Goal: Task Accomplishment & Management: Complete application form

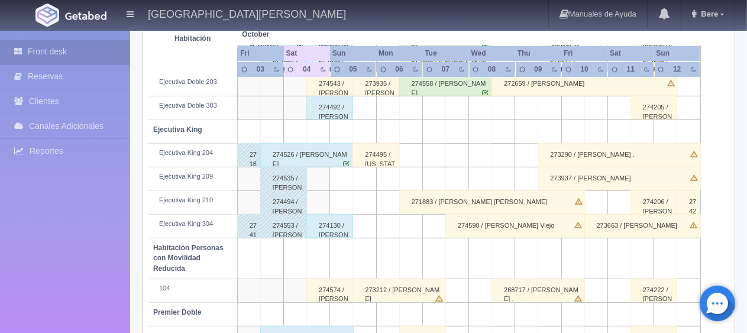
scroll to position [631, 0]
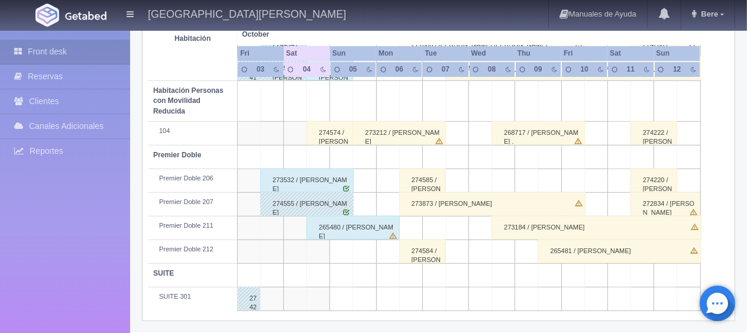
click at [355, 226] on div "265480 / [PERSON_NAME]" at bounding box center [352, 228] width 93 height 24
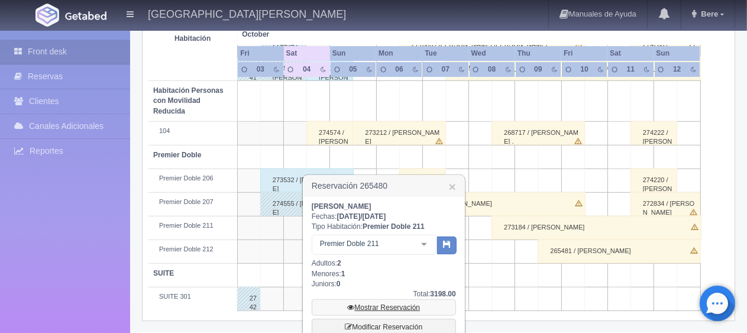
click at [376, 306] on link "Mostrar Reservación" at bounding box center [384, 307] width 144 height 17
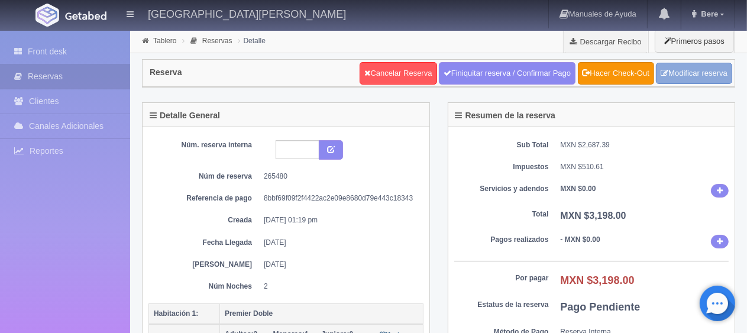
click at [712, 69] on link "Modificar reserva" at bounding box center [694, 74] width 76 height 22
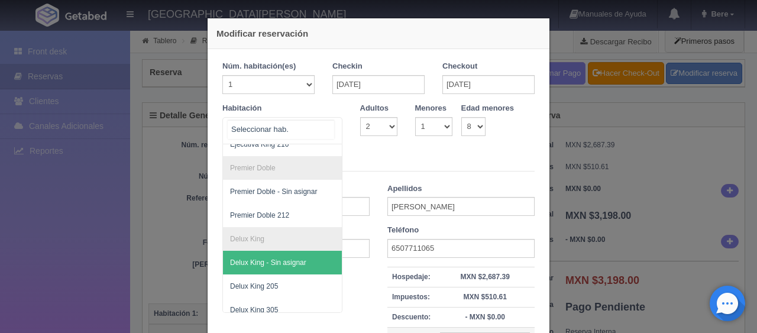
scroll to position [314, 0]
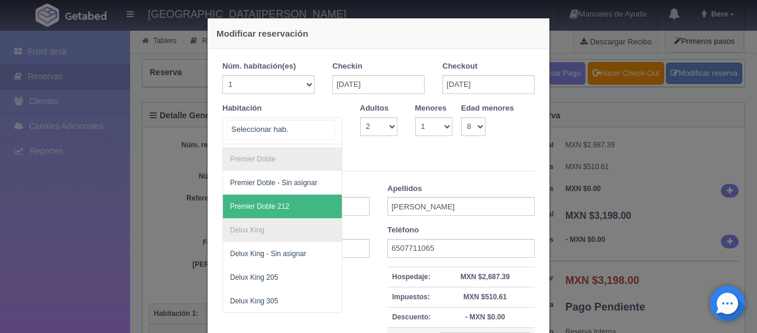
click at [285, 195] on span "Premier Doble 212" at bounding box center [322, 207] width 199 height 24
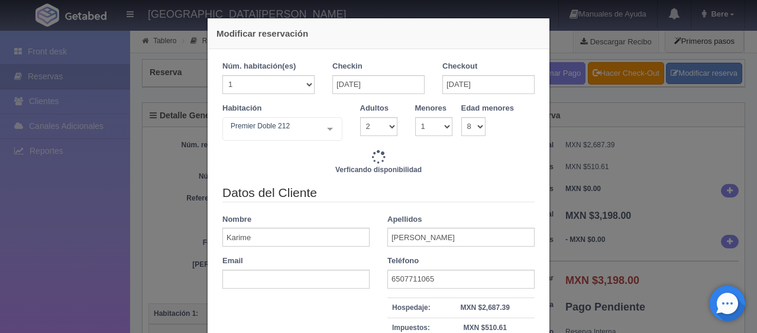
type input "3298.00"
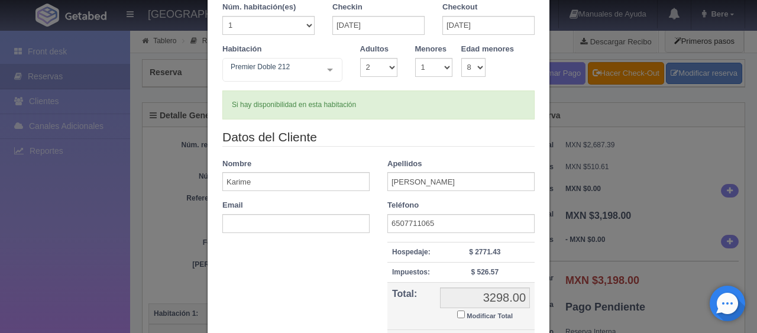
scroll to position [168, 0]
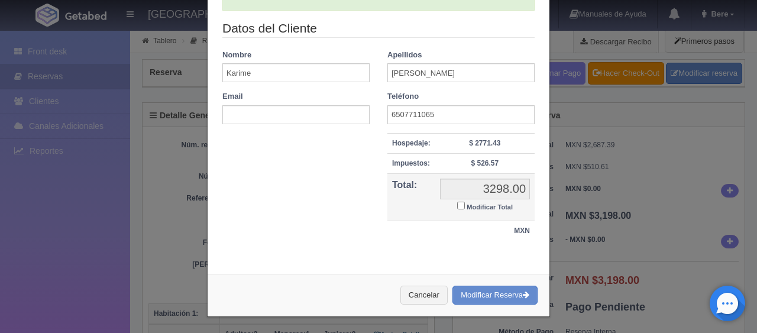
click at [475, 203] on small "Modificar Total" at bounding box center [490, 206] width 46 height 7
click at [465, 203] on input "Modificar Total" at bounding box center [461, 206] width 8 height 8
checkbox input "true"
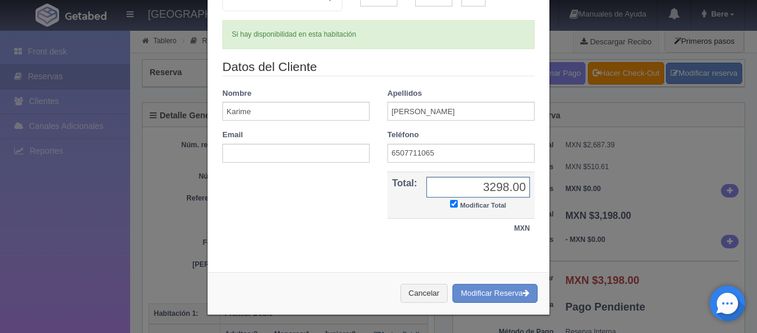
scroll to position [128, 0]
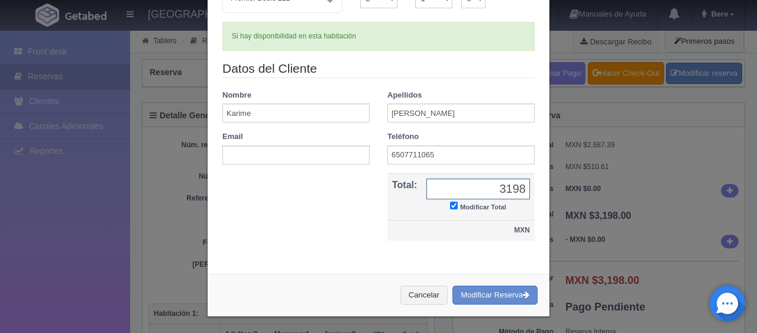
type input "3198.00"
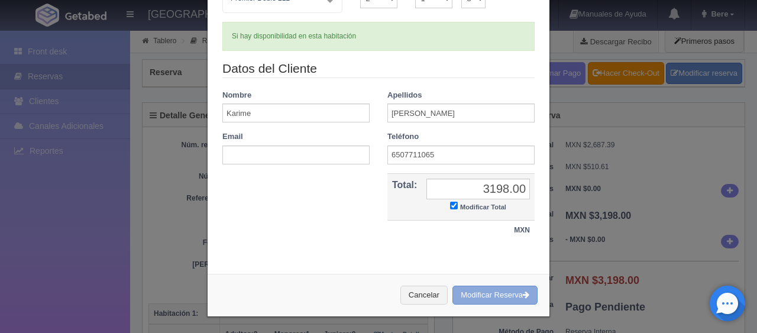
click at [506, 295] on button "Modificar Reserva" at bounding box center [495, 296] width 85 height 20
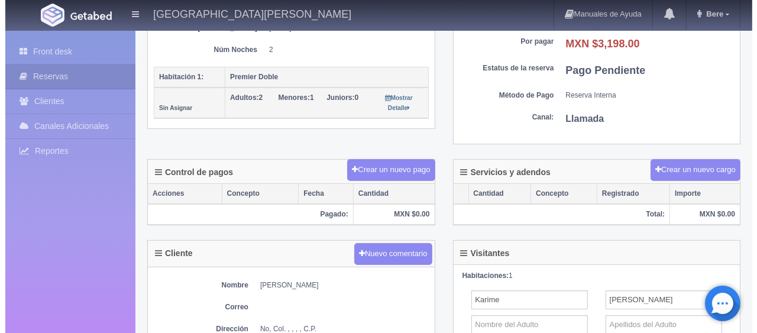
scroll to position [296, 0]
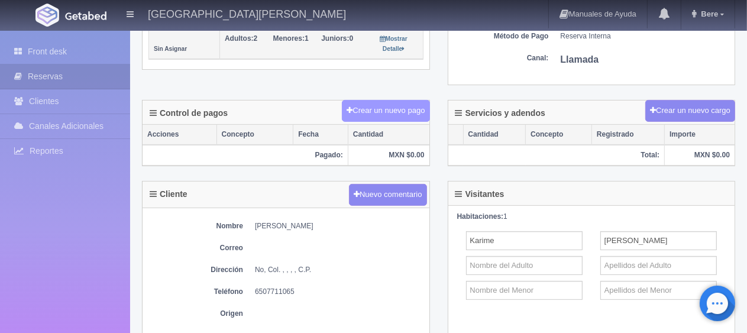
click at [407, 108] on button "Crear un nuevo pago" at bounding box center [386, 111] width 88 height 22
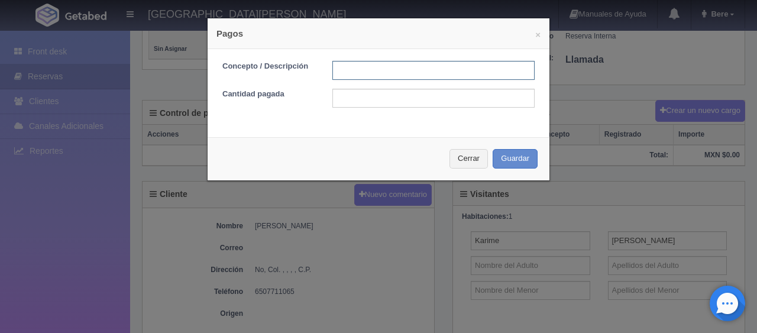
click at [393, 79] on input "text" at bounding box center [433, 70] width 202 height 19
type input "Total Tarjeta"
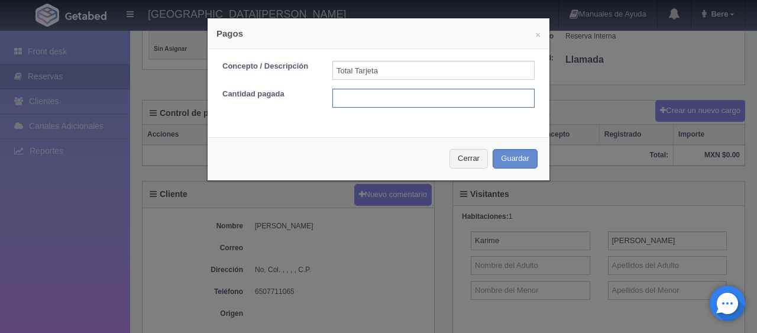
click at [403, 98] on input "text" at bounding box center [433, 98] width 202 height 19
type input "3198"
click at [534, 154] on div "Cerrar Guardar" at bounding box center [379, 158] width 342 height 43
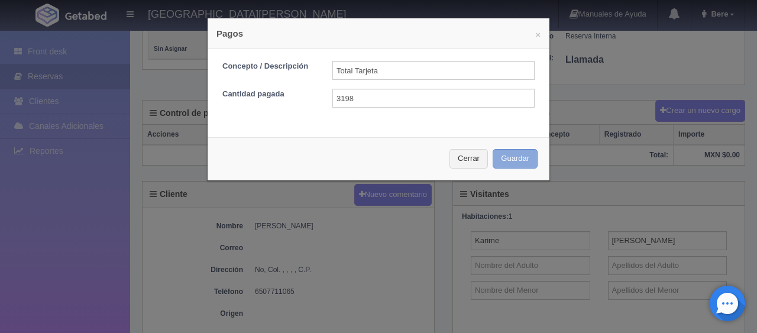
click at [511, 161] on button "Guardar" at bounding box center [515, 159] width 45 height 20
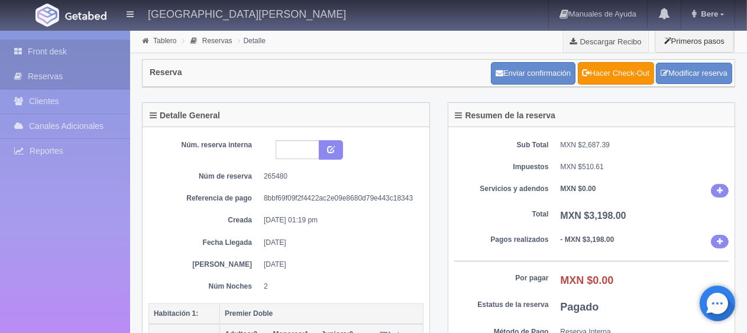
click at [34, 58] on link "Front desk" at bounding box center [65, 52] width 130 height 24
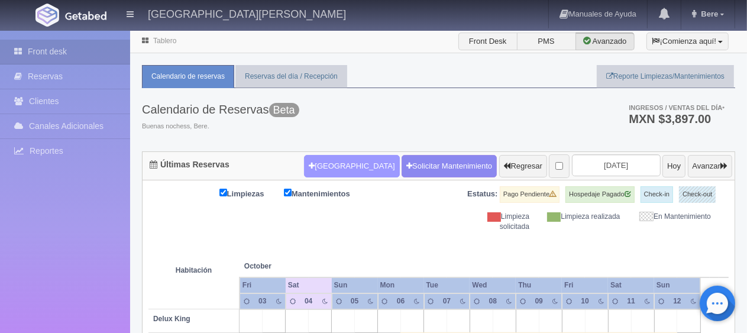
click at [336, 161] on button "[GEOGRAPHIC_DATA]" at bounding box center [351, 166] width 95 height 22
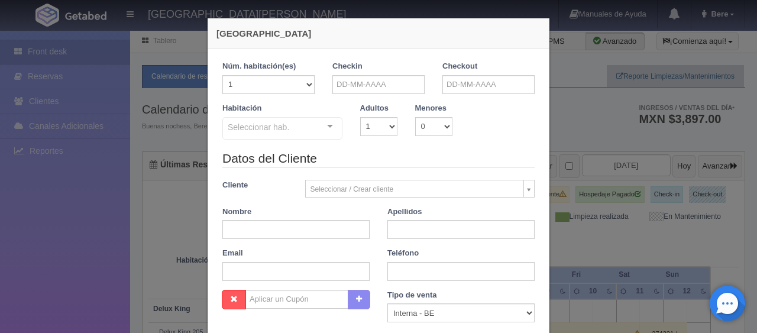
checkbox input "false"
click at [390, 82] on input "text" at bounding box center [378, 84] width 92 height 19
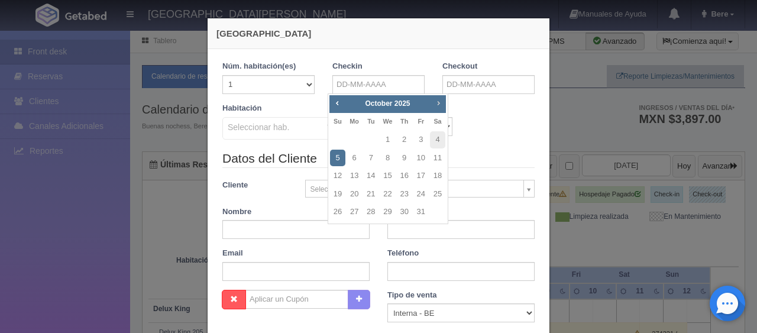
click at [437, 108] on link "Next" at bounding box center [438, 102] width 13 height 13
click at [437, 107] on span "Next" at bounding box center [438, 102] width 9 height 9
click at [338, 104] on span "Prev" at bounding box center [336, 102] width 9 height 9
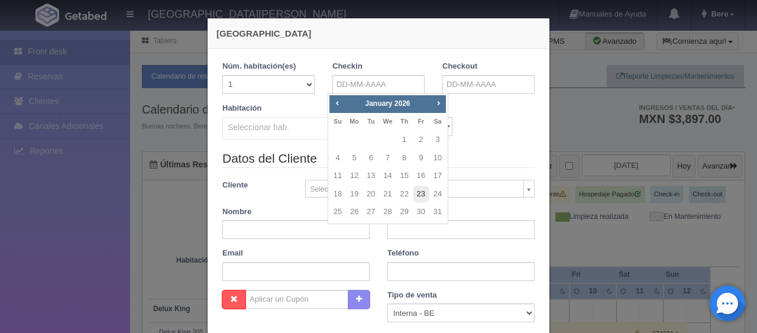
click at [423, 196] on link "23" at bounding box center [420, 194] width 15 height 17
type input "[DATE]"
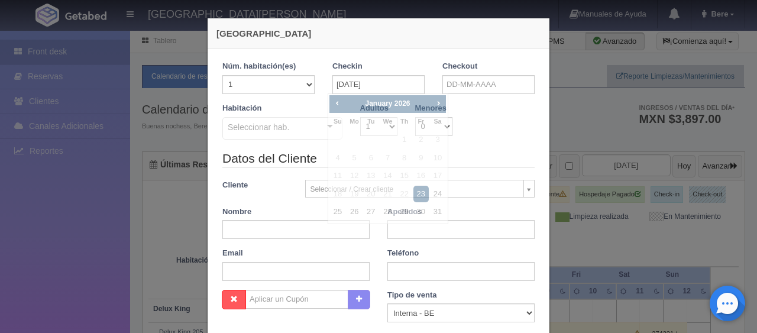
checkbox input "false"
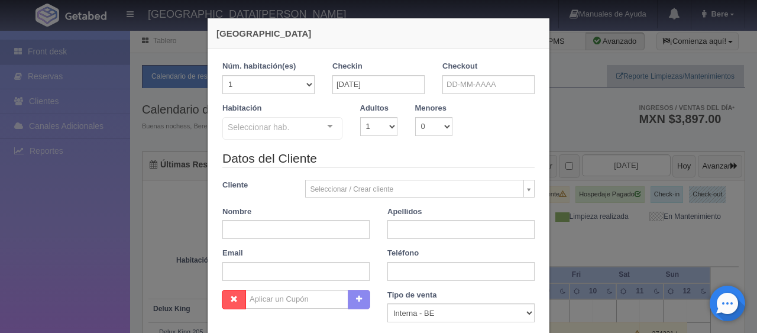
click at [464, 94] on div "Checkout" at bounding box center [489, 82] width 110 height 42
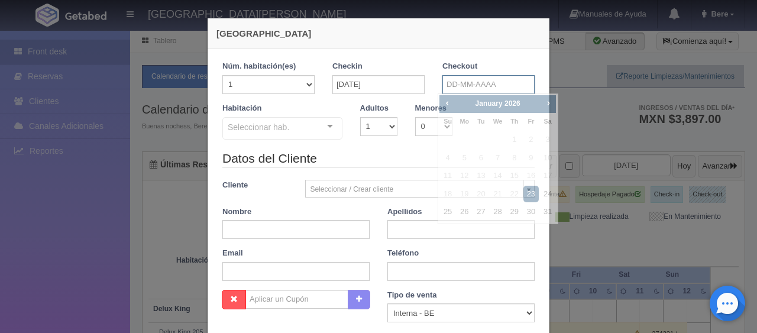
click at [464, 86] on input "text" at bounding box center [488, 84] width 92 height 19
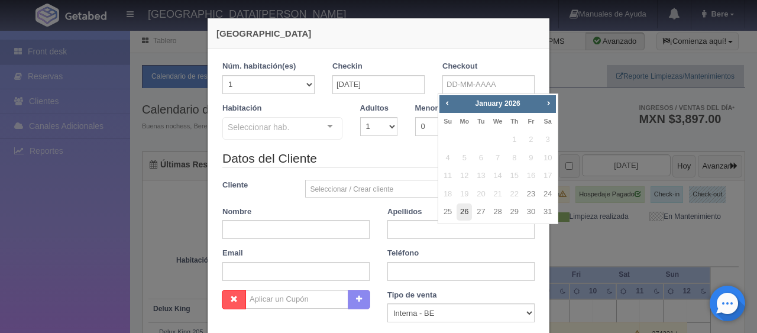
click at [465, 209] on link "26" at bounding box center [464, 211] width 15 height 17
type input "[DATE]"
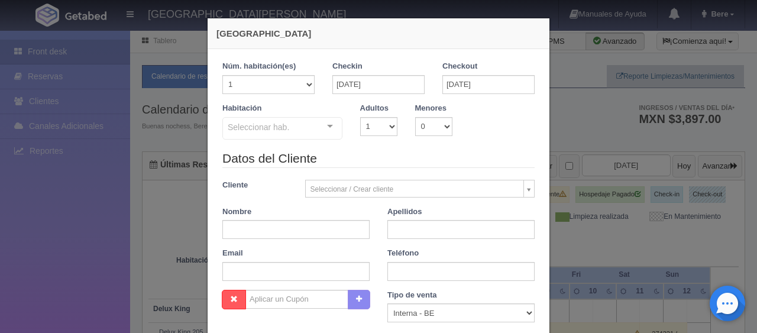
checkbox input "false"
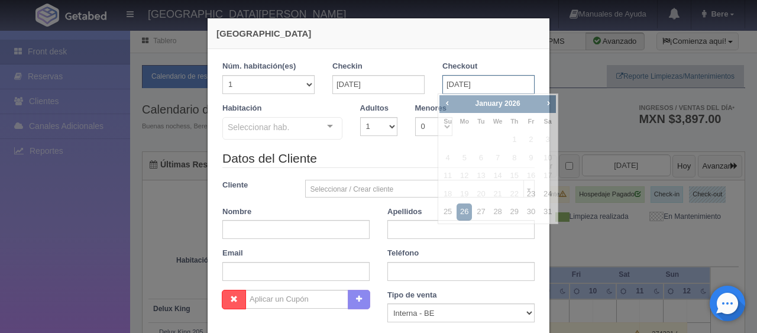
click at [442, 82] on input "[DATE]" at bounding box center [488, 84] width 92 height 19
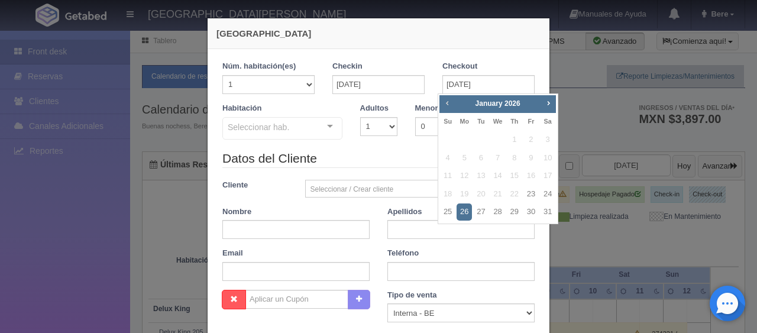
click at [450, 108] on link "Prev" at bounding box center [447, 102] width 13 height 13
click at [532, 195] on link "23" at bounding box center [530, 194] width 15 height 17
type input "[DATE]"
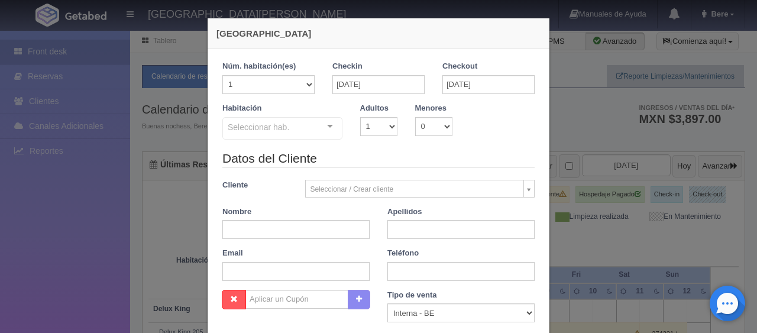
checkbox input "false"
click at [282, 227] on input "text" at bounding box center [295, 229] width 147 height 19
paste input "[PERSON_NAME]"
type input "[PERSON_NAME]"
drag, startPoint x: 421, startPoint y: 240, endPoint x: 418, endPoint y: 227, distance: 13.9
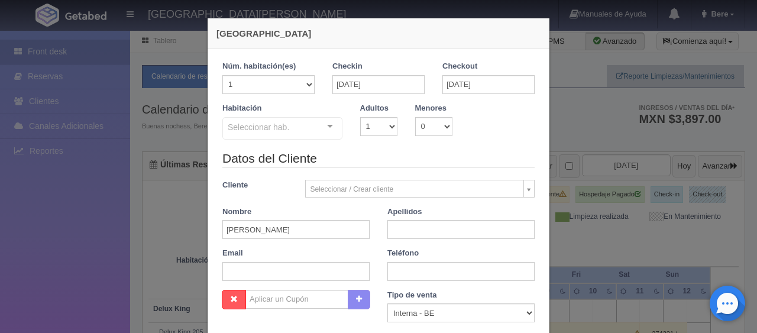
click at [418, 236] on div "Datos del Cliente Cliente Seleccionar / Crear cliente Nuevo Cliente [PERSON_NAM…" at bounding box center [379, 220] width 330 height 140
click at [418, 227] on input "text" at bounding box center [460, 229] width 147 height 19
type input "."
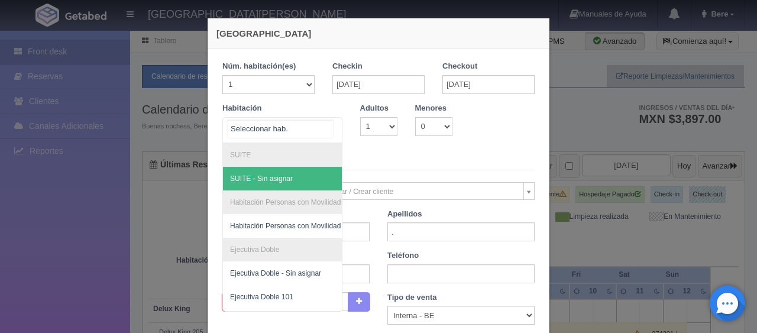
click at [301, 125] on div at bounding box center [282, 130] width 120 height 26
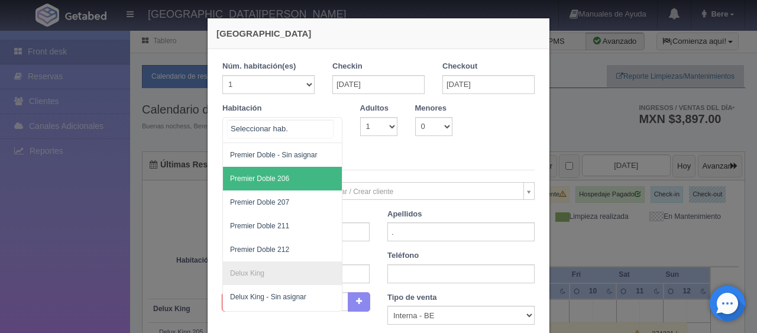
scroll to position [414, 0]
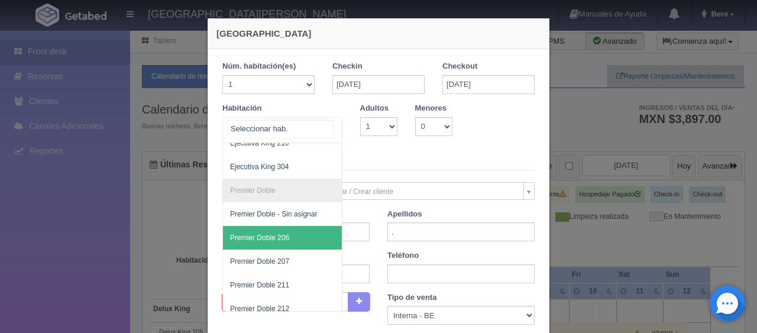
click at [282, 232] on span "Premier Doble 206" at bounding box center [322, 238] width 199 height 24
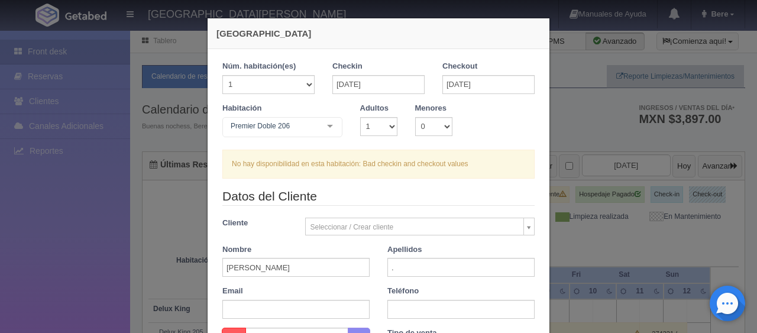
click at [316, 129] on div "Premier Doble 206 SUITE SUITE - Sin asignar Habitación Personas con Movilidad R…" at bounding box center [282, 129] width 120 height 24
click at [325, 138] on div "Premier Doble 206 SUITE SUITE - Sin asignar Habitación Personas con Movilidad R…" at bounding box center [282, 129] width 120 height 24
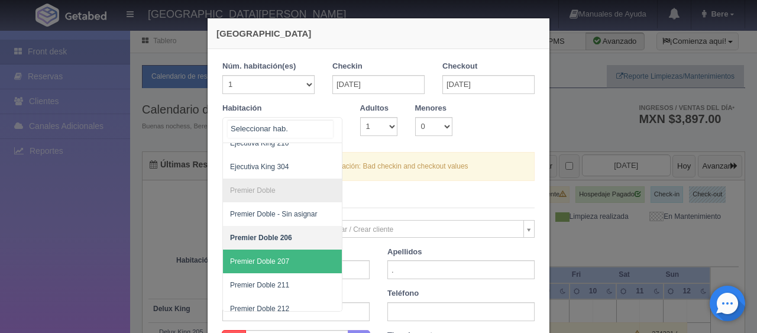
click at [286, 258] on span "Premier Doble 207" at bounding box center [322, 262] width 199 height 24
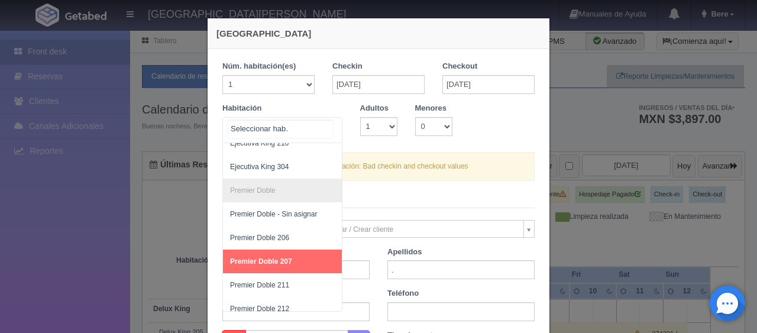
click at [319, 124] on div "SUITE SUITE - Sin asignar Habitación Personas con Movilidad Reducida Habitación…" at bounding box center [282, 130] width 120 height 26
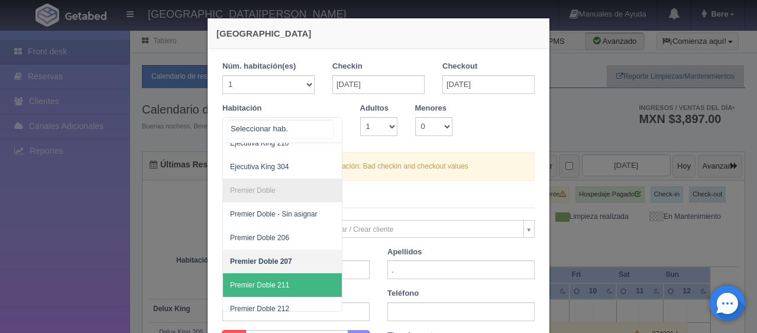
click at [300, 276] on span "Premier Doble 211" at bounding box center [322, 285] width 199 height 24
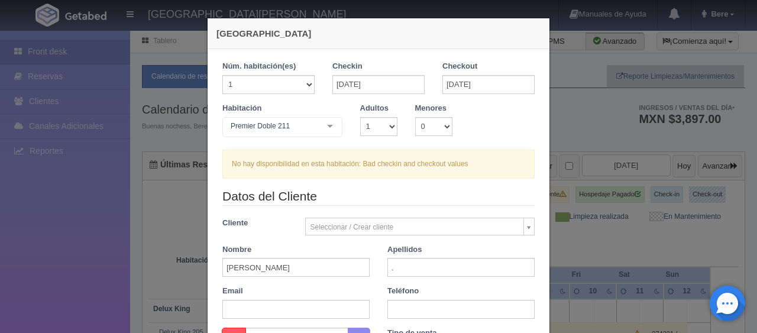
click at [318, 118] on div at bounding box center [330, 127] width 24 height 18
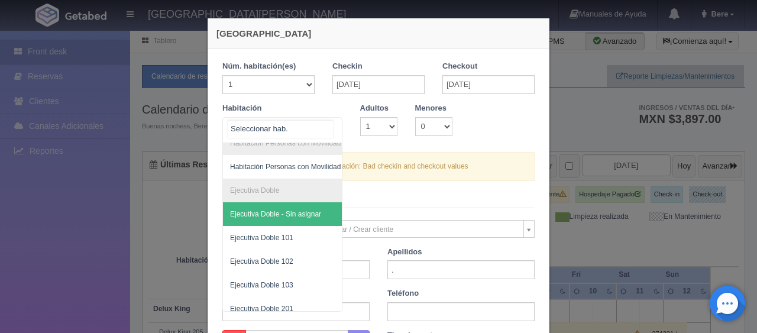
scroll to position [177, 0]
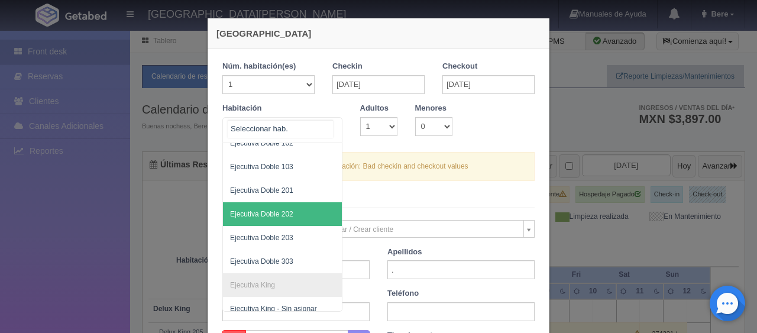
click at [289, 214] on span "Ejecutiva Doble 202" at bounding box center [322, 214] width 199 height 24
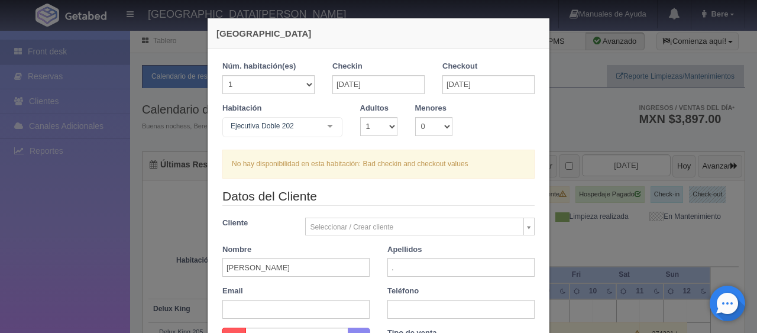
checkbox input "false"
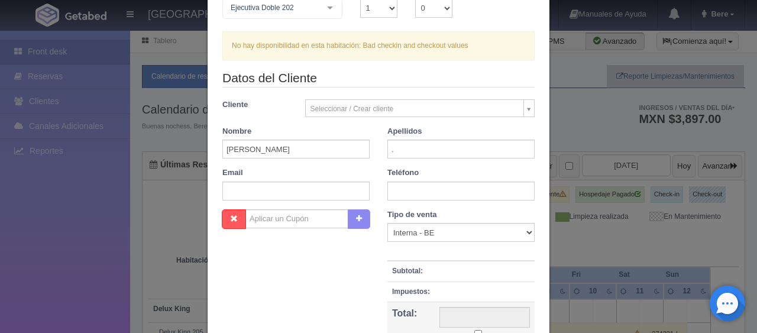
scroll to position [0, 0]
